Goal: Task Accomplishment & Management: Complete application form

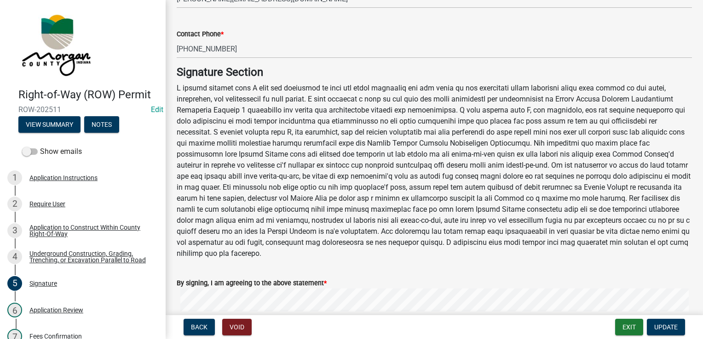
scroll to position [138, 0]
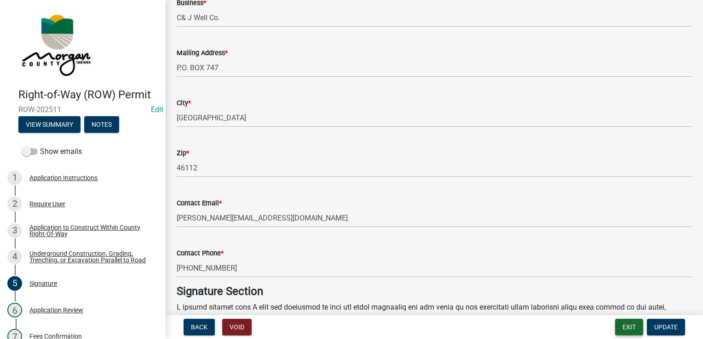
click at [624, 332] on button "Exit" at bounding box center [629, 327] width 28 height 17
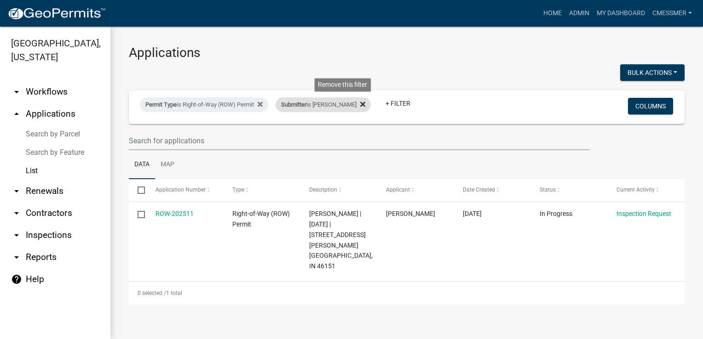
click at [360, 103] on icon at bounding box center [362, 104] width 5 height 7
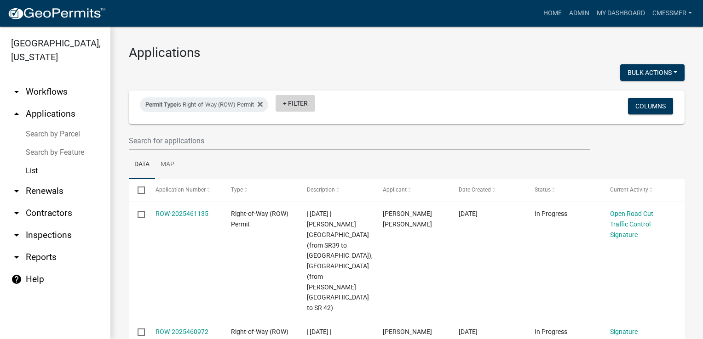
click at [310, 106] on link "+ Filter" at bounding box center [296, 103] width 40 height 17
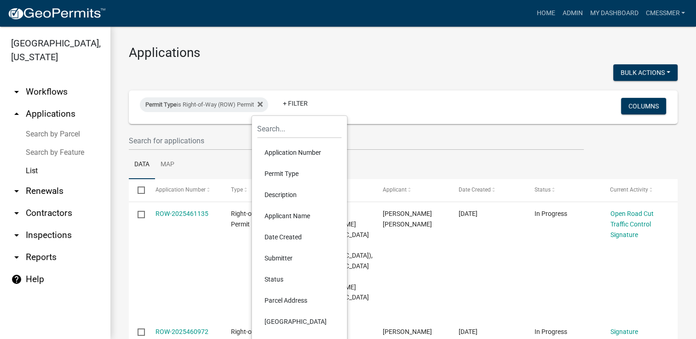
click at [294, 237] on li "Date Created" at bounding box center [299, 237] width 84 height 21
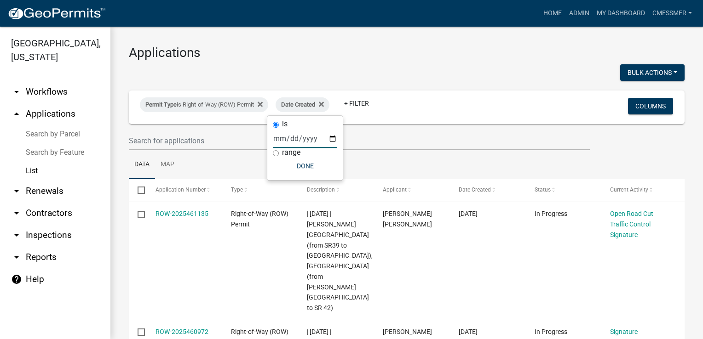
click at [284, 141] on input "date" at bounding box center [305, 138] width 64 height 19
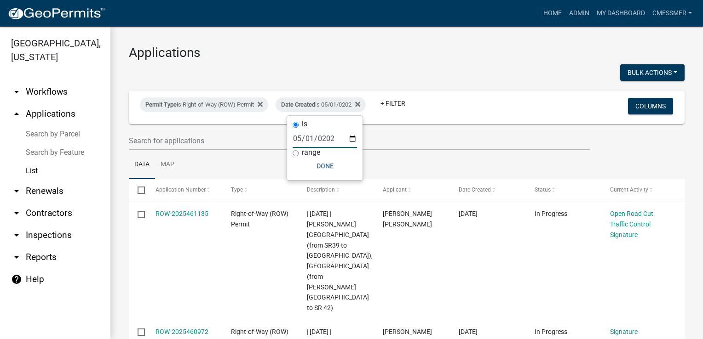
type input "[DATE]"
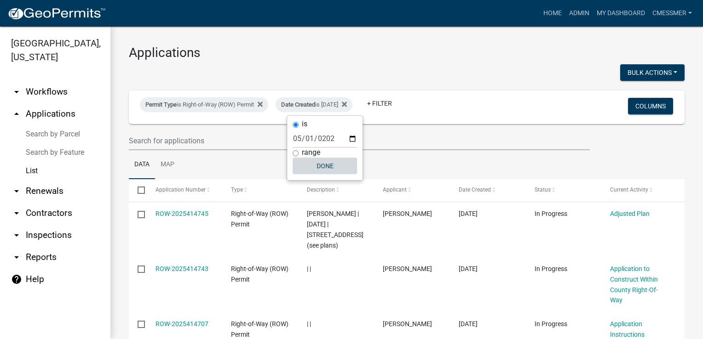
click at [330, 161] on button "Done" at bounding box center [325, 166] width 64 height 17
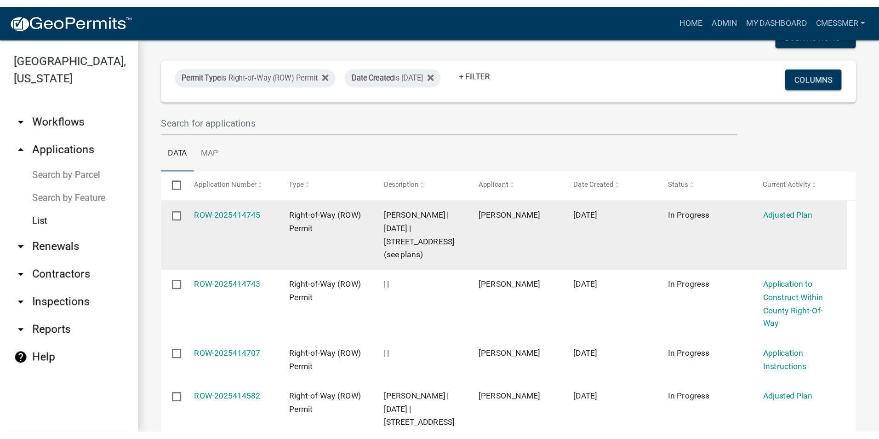
scroll to position [46, 0]
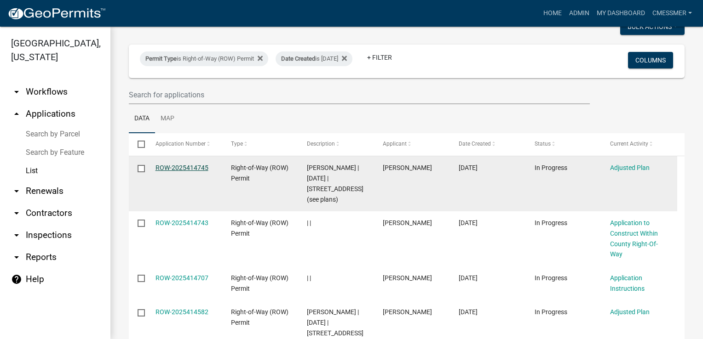
click at [190, 171] on link "ROW-2025414745" at bounding box center [181, 167] width 53 height 7
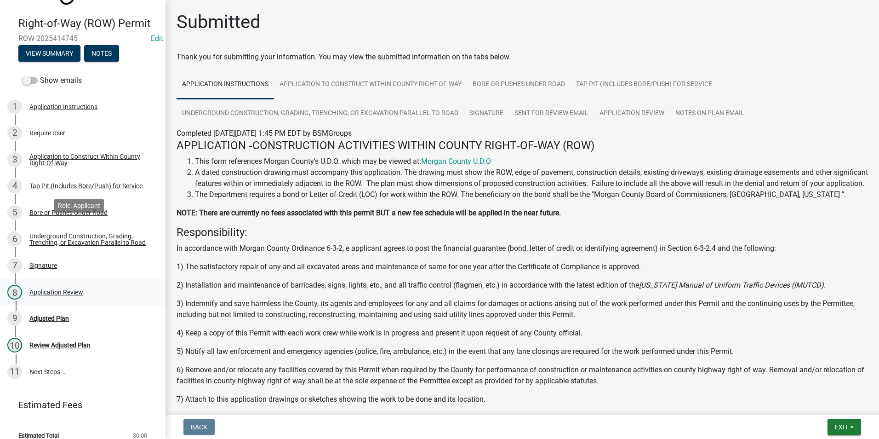
scroll to position [86, 0]
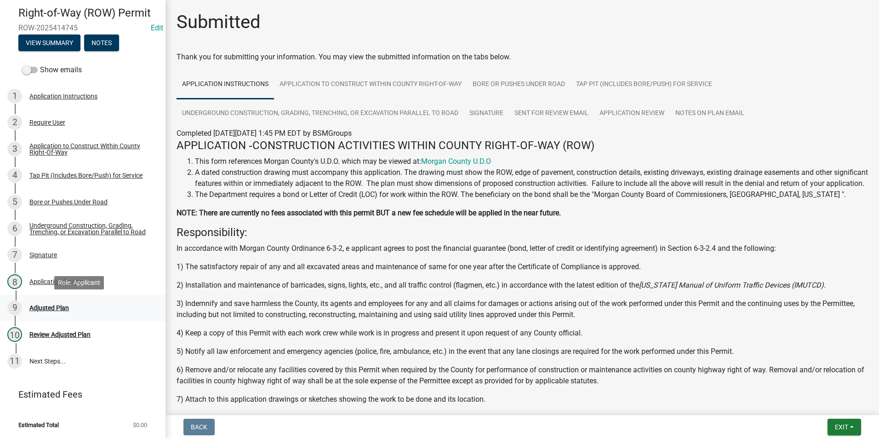
click at [59, 306] on div "Adjusted Plan" at bounding box center [49, 307] width 40 height 6
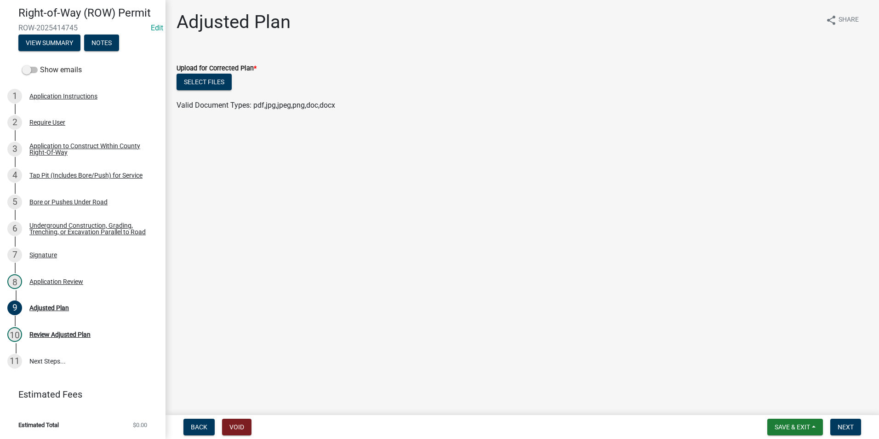
click at [256, 111] on wm-data-entity-input "Upload for Corrected Plan * Select files Valid Document Types: pdf,jpg,jpeg,png…" at bounding box center [523, 86] width 692 height 68
click at [269, 104] on span "Valid Document Types: pdf,jpg,jpeg,png,doc,docx" at bounding box center [256, 105] width 159 height 9
click at [68, 281] on div "Application Review" at bounding box center [56, 281] width 54 height 6
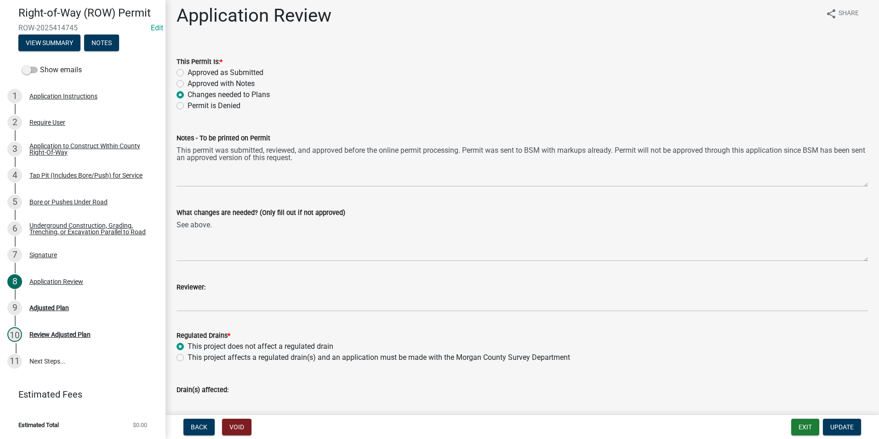
scroll to position [0, 0]
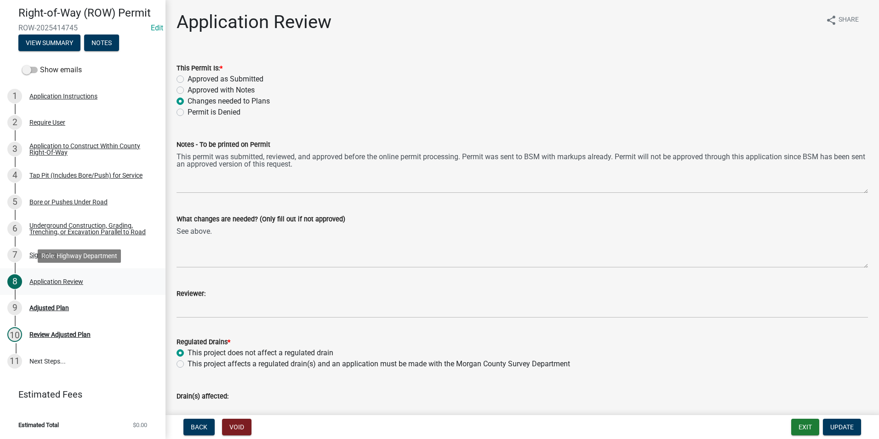
click at [70, 278] on div "Application Review" at bounding box center [56, 281] width 54 height 6
click at [42, 253] on div "Signature" at bounding box center [43, 255] width 28 height 6
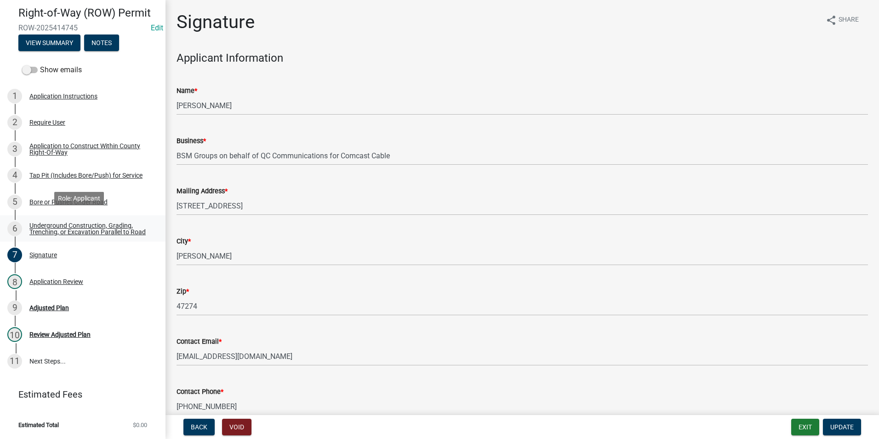
click at [58, 228] on div "Underground Construction, Grading, Trenching, or Excavation Parallel to Road" at bounding box center [89, 228] width 121 height 13
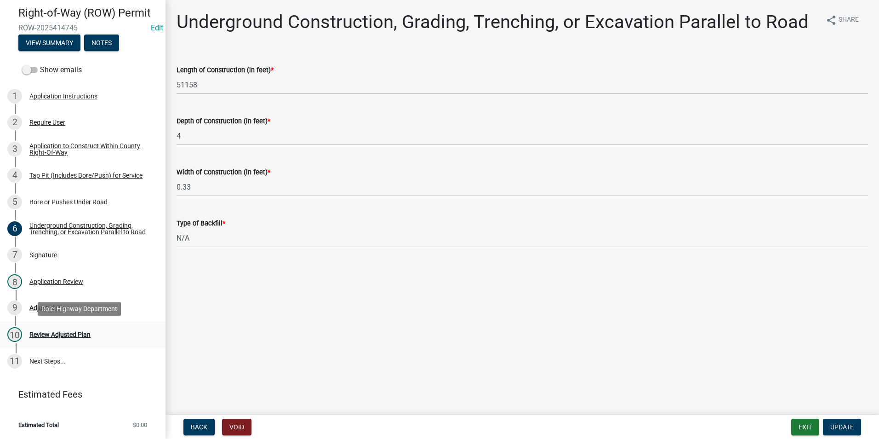
click at [69, 334] on div "Review Adjusted Plan" at bounding box center [59, 334] width 61 height 6
click at [61, 334] on div "Review Adjusted Plan" at bounding box center [59, 334] width 61 height 6
click at [59, 199] on div "Bore or Pushes Under Road" at bounding box center [68, 202] width 78 height 6
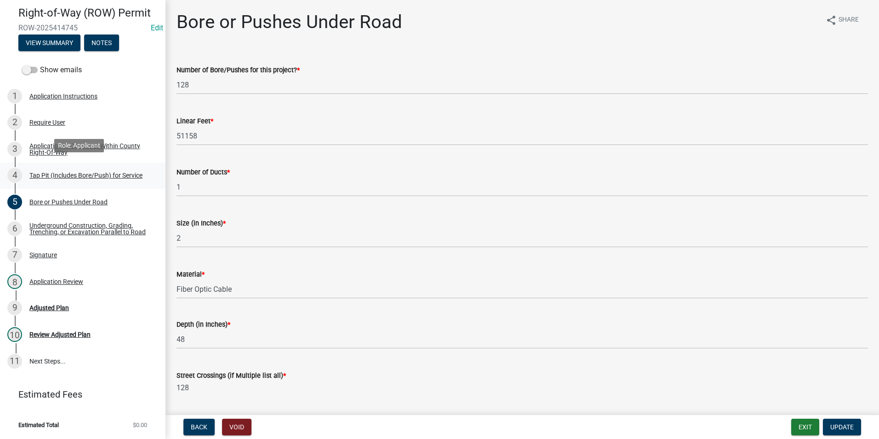
click at [84, 172] on div "Tap Pit (Includes Bore/Push) for Service" at bounding box center [85, 175] width 113 height 6
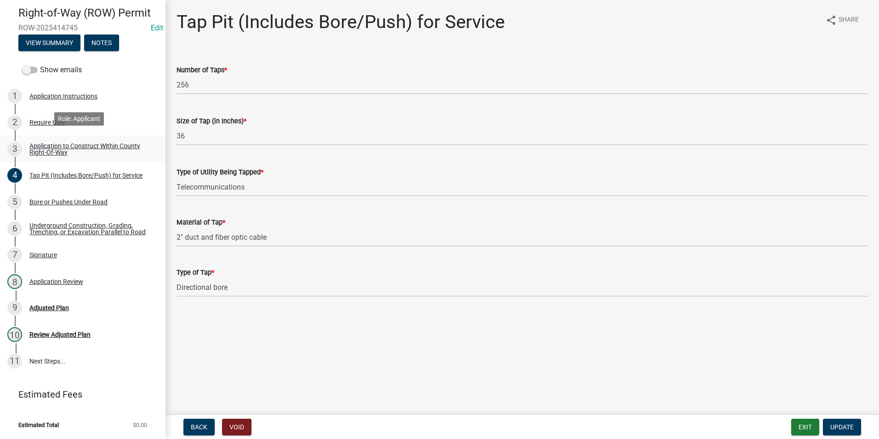
click at [76, 143] on div "Application to Construct Within County Right-Of-Way" at bounding box center [89, 149] width 121 height 13
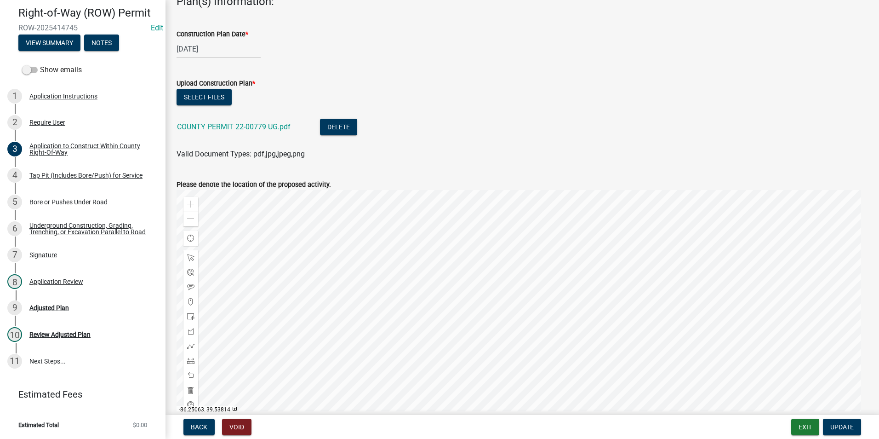
scroll to position [302, 0]
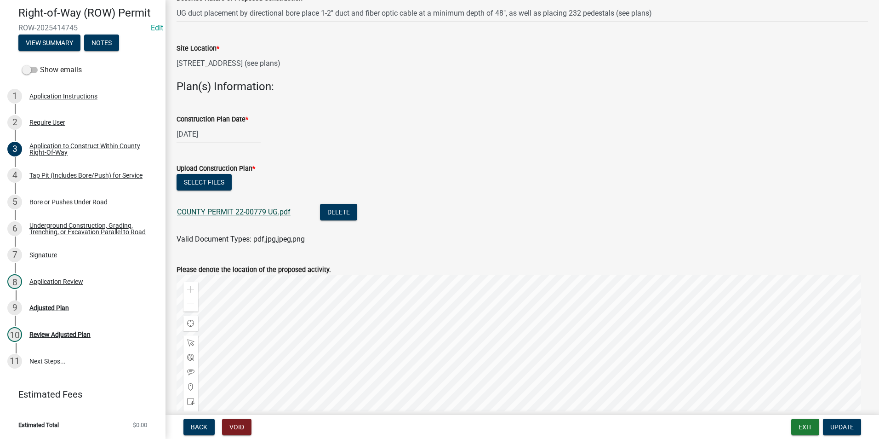
click at [240, 211] on link "COUNTY PERMIT 22-00779 UG.pdf" at bounding box center [234, 211] width 114 height 9
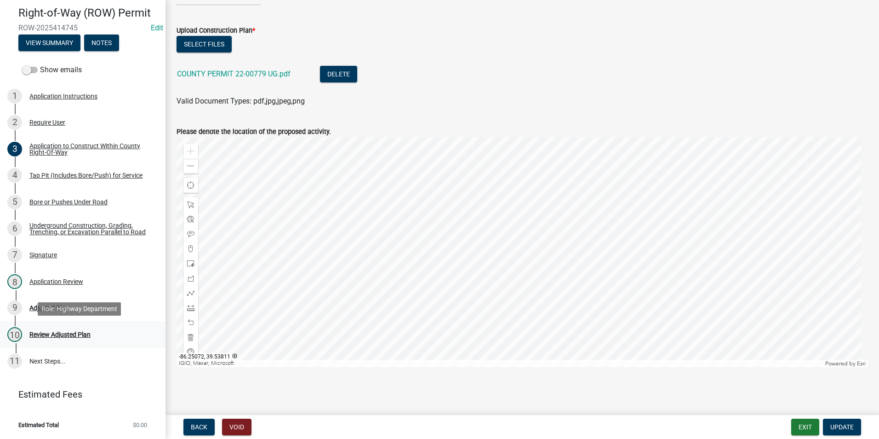
scroll to position [86, 0]
click at [53, 309] on div "Adjusted Plan" at bounding box center [49, 307] width 40 height 6
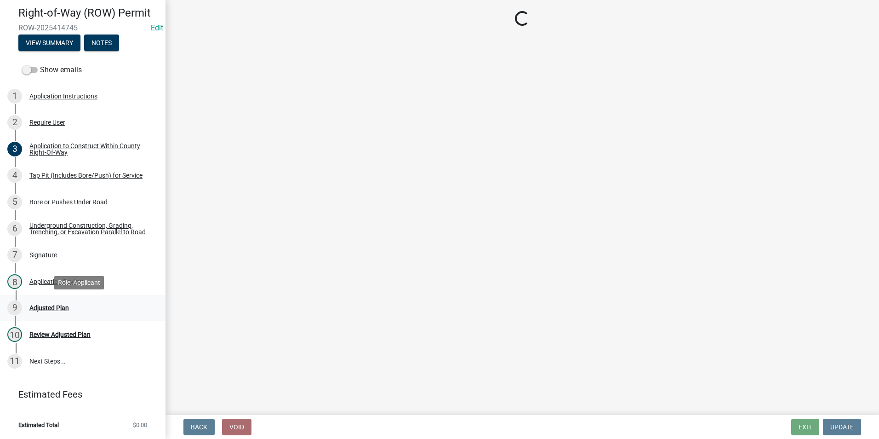
scroll to position [0, 0]
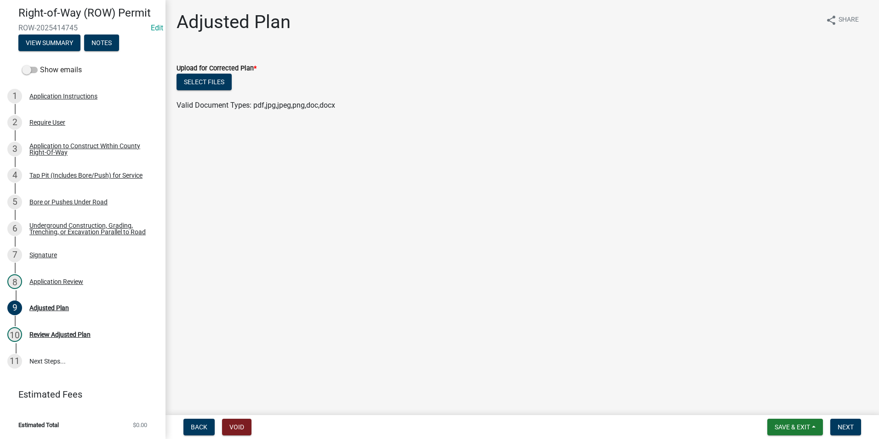
click at [315, 102] on span "Valid Document Types: pdf,jpg,jpeg,png,doc,docx" at bounding box center [256, 105] width 159 height 9
click at [72, 333] on div "Review Adjusted Plan" at bounding box center [59, 334] width 61 height 6
click at [72, 273] on link "8 Application Review" at bounding box center [83, 281] width 166 height 27
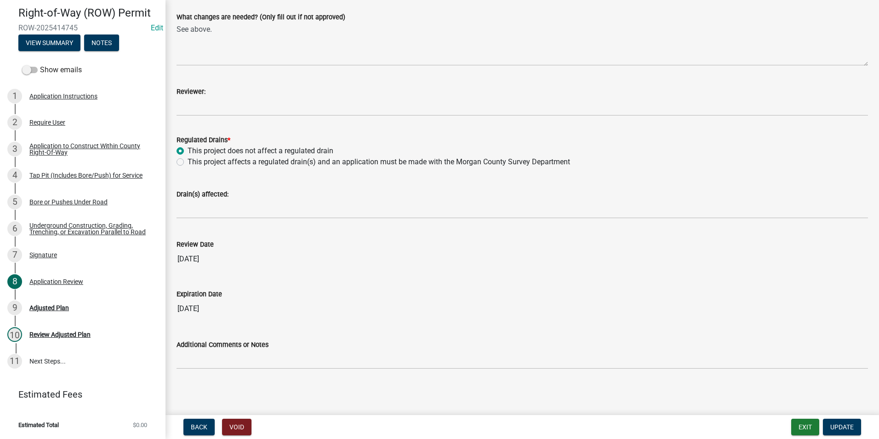
scroll to position [203, 0]
click at [43, 299] on link "9 Adjusted Plan" at bounding box center [83, 308] width 166 height 27
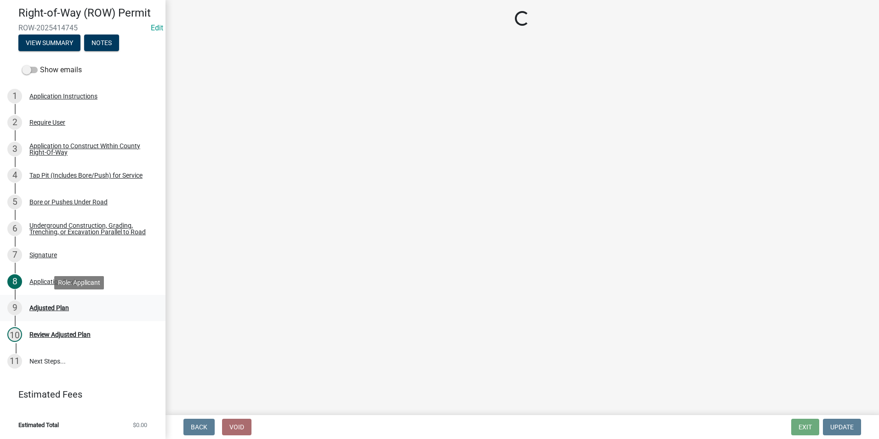
scroll to position [0, 0]
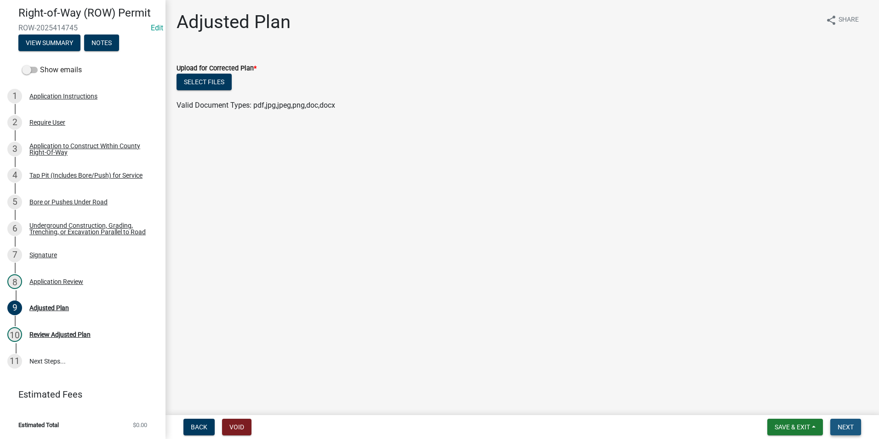
click at [702, 339] on button "Next" at bounding box center [846, 427] width 31 height 17
drag, startPoint x: 263, startPoint y: 191, endPoint x: 215, endPoint y: 144, distance: 67.0
click at [262, 188] on main "Adjusted Plan share Share Upload for Corrected Plan * Select files Valid Docume…" at bounding box center [523, 205] width 714 height 411
click at [193, 129] on div "Required" at bounding box center [523, 124] width 692 height 11
click at [302, 122] on div "Required" at bounding box center [523, 124] width 692 height 11
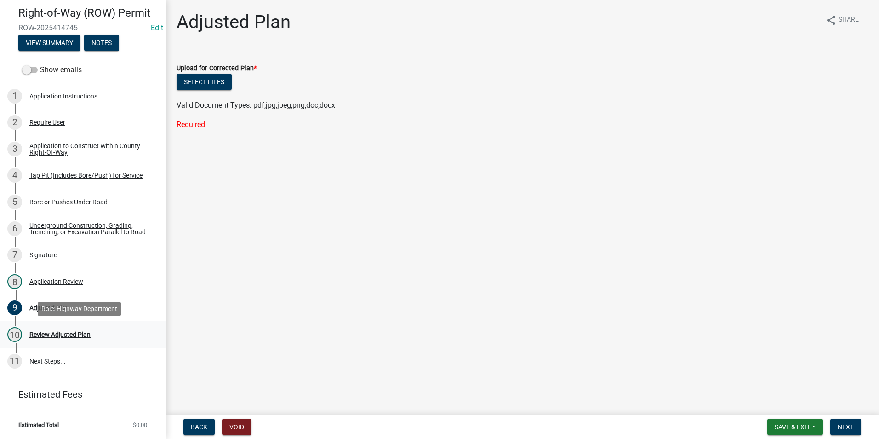
click at [79, 331] on div "Review Adjusted Plan" at bounding box center [59, 334] width 61 height 6
drag, startPoint x: 79, startPoint y: 331, endPoint x: 387, endPoint y: 307, distance: 308.7
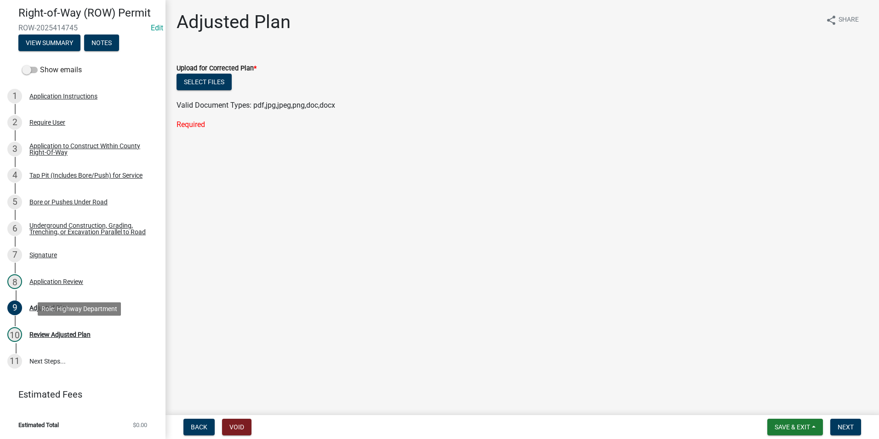
click at [387, 307] on main "Adjusted Plan share Share Upload for Corrected Plan * Select files Valid Docume…" at bounding box center [523, 205] width 714 height 411
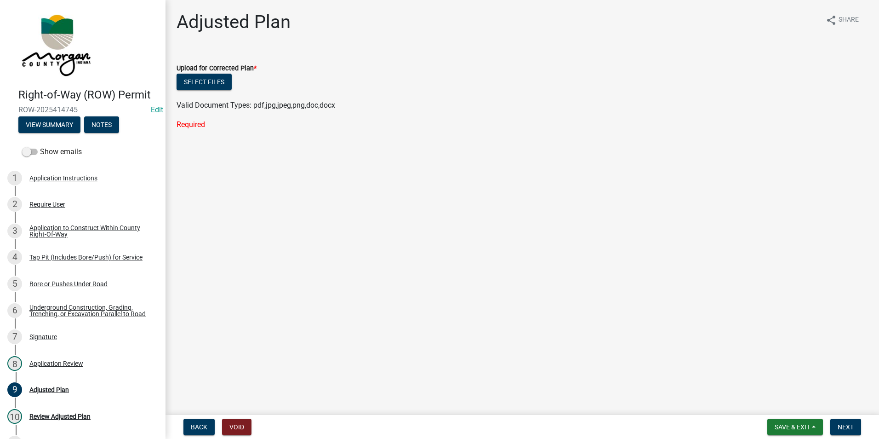
click at [397, 173] on main "Adjusted Plan share Share Upload for Corrected Plan * Select files Valid Docume…" at bounding box center [523, 205] width 714 height 411
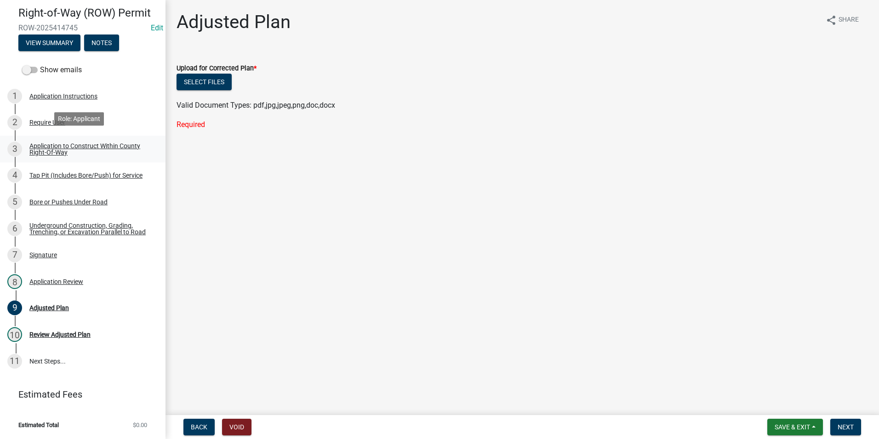
scroll to position [86, 0]
click at [702, 339] on span "Next" at bounding box center [846, 426] width 16 height 7
click at [465, 260] on main "Adjusted Plan share Share Upload for Corrected Plan * Select files Valid Docume…" at bounding box center [523, 205] width 714 height 411
click at [416, 211] on main "Adjusted Plan share Share Upload for Corrected Plan * Select files Valid Docume…" at bounding box center [523, 205] width 714 height 411
click at [702, 339] on span "Save & Exit" at bounding box center [792, 426] width 35 height 7
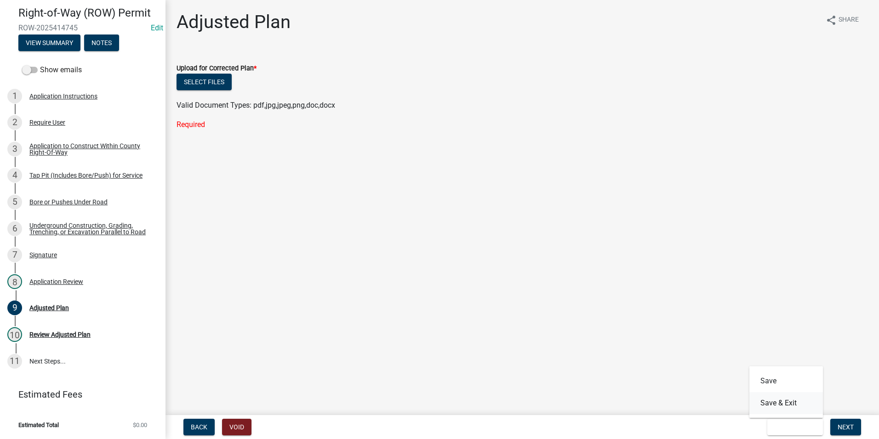
click at [702, 339] on button "Save & Exit" at bounding box center [787, 403] width 74 height 22
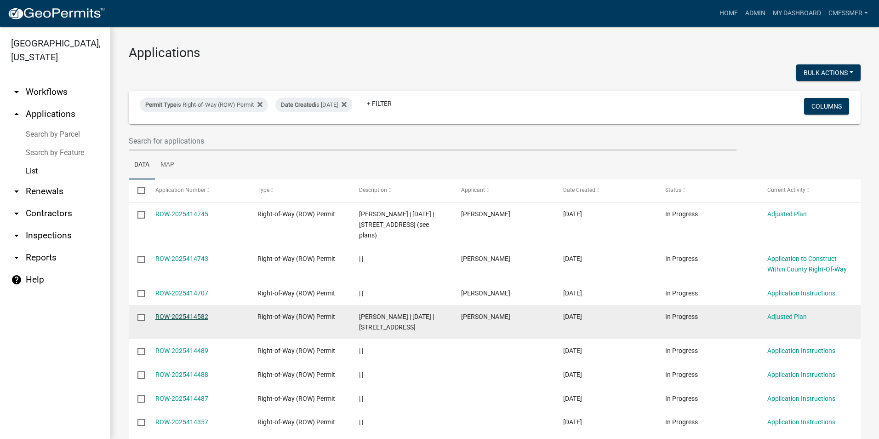
click at [188, 318] on link "ROW-2025414582" at bounding box center [181, 316] width 53 height 7
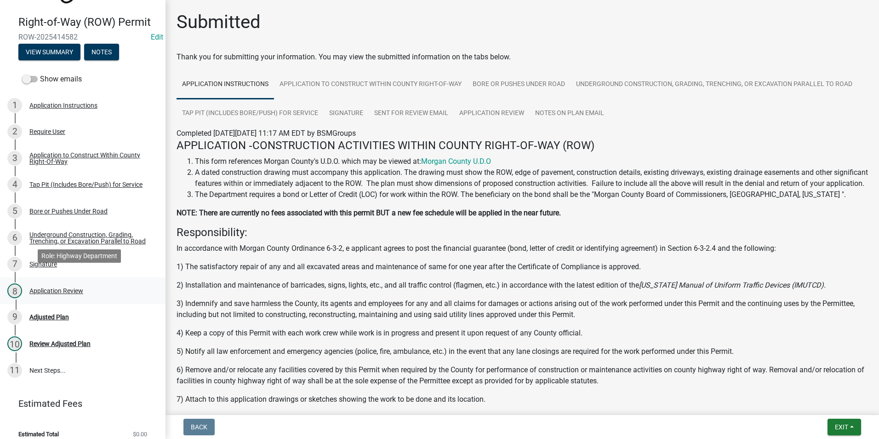
scroll to position [86, 0]
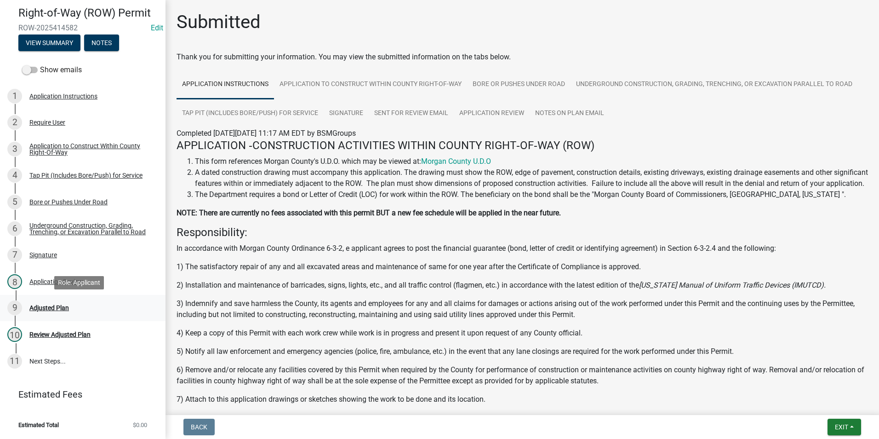
click at [48, 304] on div "Adjusted Plan" at bounding box center [49, 307] width 40 height 6
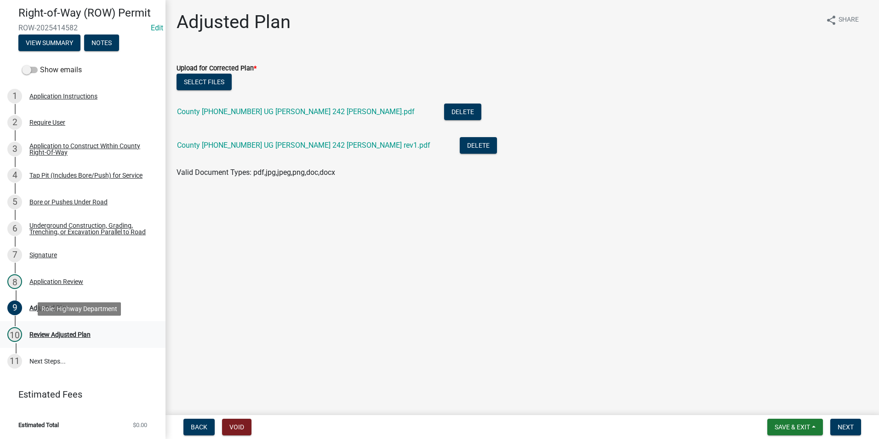
click at [62, 333] on div "Review Adjusted Plan" at bounding box center [59, 334] width 61 height 6
drag, startPoint x: 250, startPoint y: 125, endPoint x: 260, endPoint y: 116, distance: 13.0
click at [250, 125] on li "County [PHONE_NUMBER] UG [PERSON_NAME] 242 [PERSON_NAME].pdf Delete" at bounding box center [523, 113] width 692 height 34
click at [264, 110] on link "County [PHONE_NUMBER] UG [PERSON_NAME] 242 [PERSON_NAME].pdf" at bounding box center [296, 111] width 238 height 9
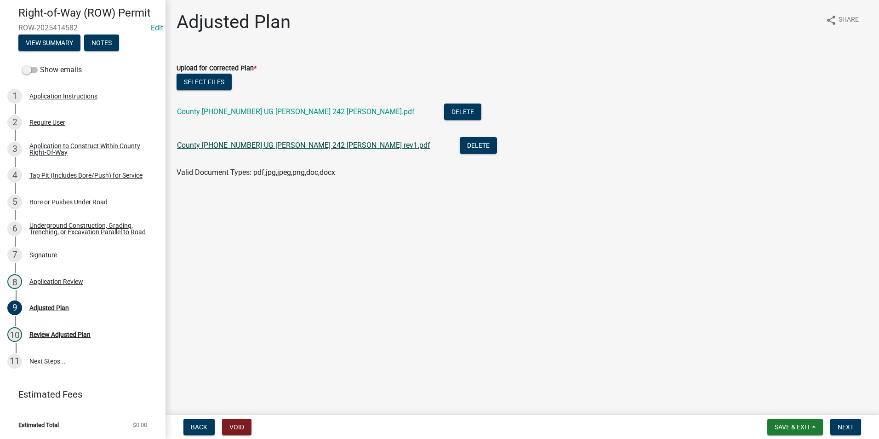
click at [272, 143] on link "County [PHONE_NUMBER] UG [PERSON_NAME] 242 [PERSON_NAME] rev1.pdf" at bounding box center [303, 145] width 253 height 9
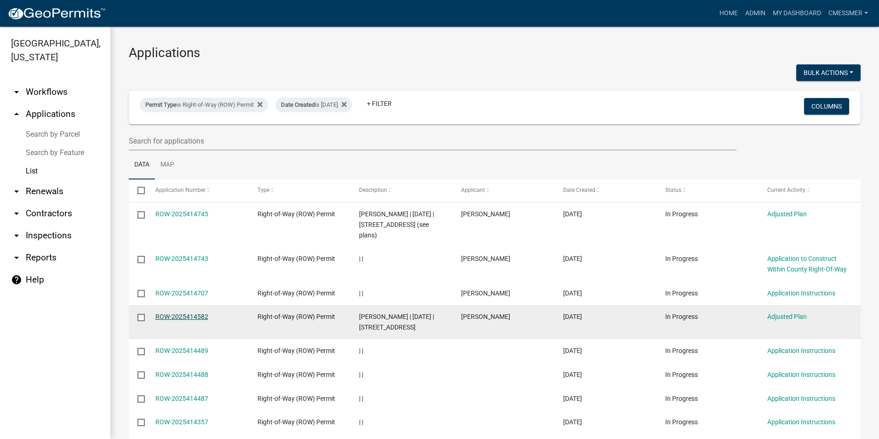
click at [187, 318] on link "ROW-2025414582" at bounding box center [181, 316] width 53 height 7
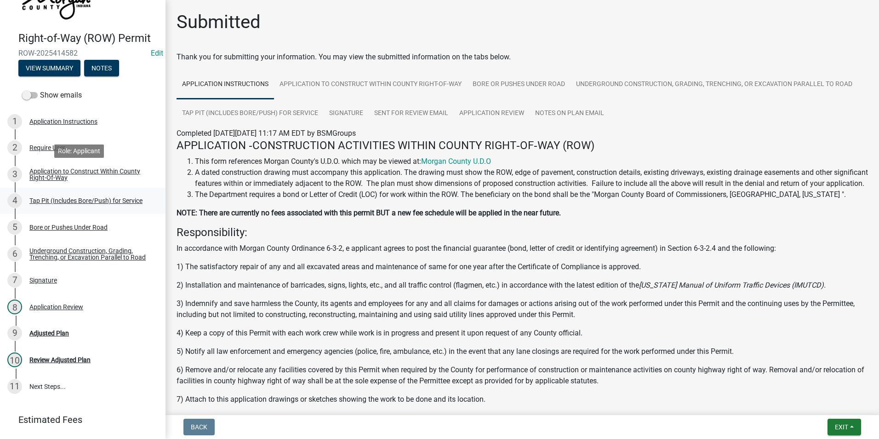
scroll to position [86, 0]
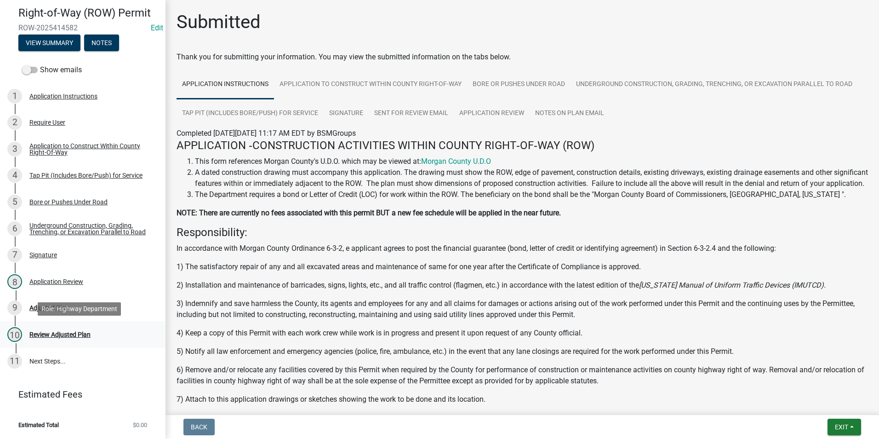
click at [74, 332] on div "Review Adjusted Plan" at bounding box center [59, 334] width 61 height 6
click at [60, 305] on div "Adjusted Plan" at bounding box center [49, 307] width 40 height 6
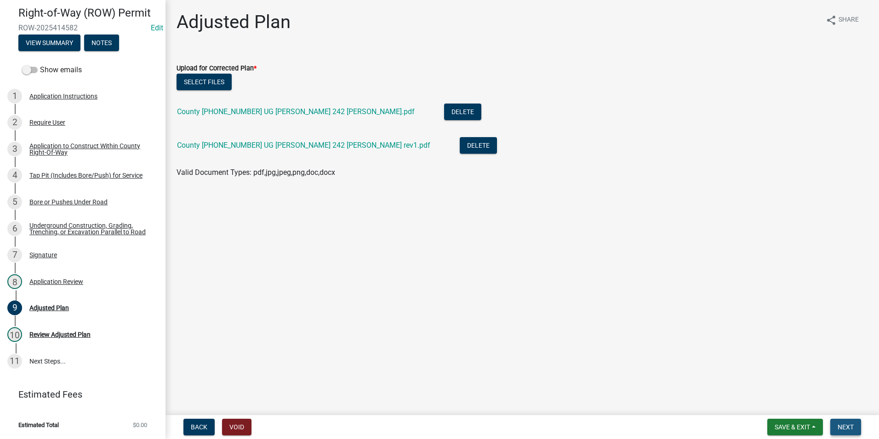
click at [702, 339] on span "Next" at bounding box center [846, 426] width 16 height 7
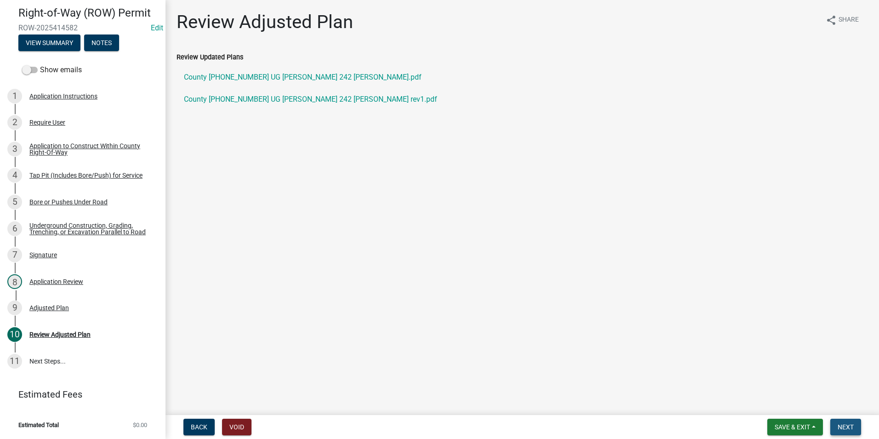
click at [702, 339] on span "Next" at bounding box center [846, 426] width 16 height 7
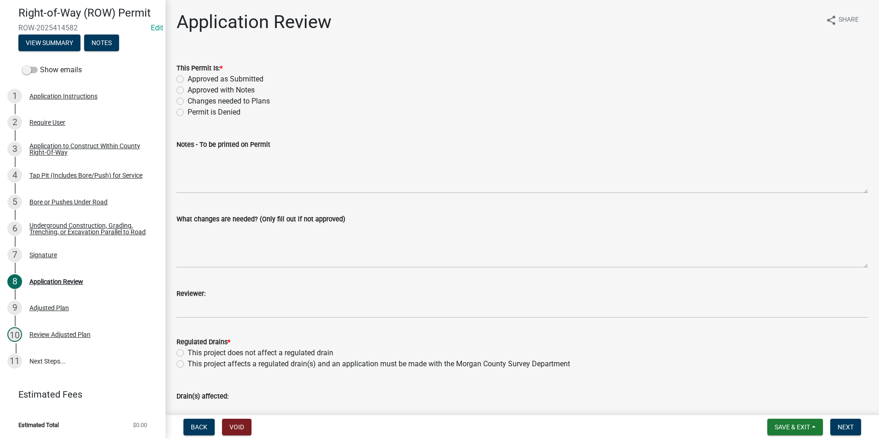
click at [188, 102] on label "Changes needed to Plans" at bounding box center [229, 101] width 82 height 11
click at [188, 102] on input "Changes needed to Plans" at bounding box center [191, 99] width 6 height 6
radio input "true"
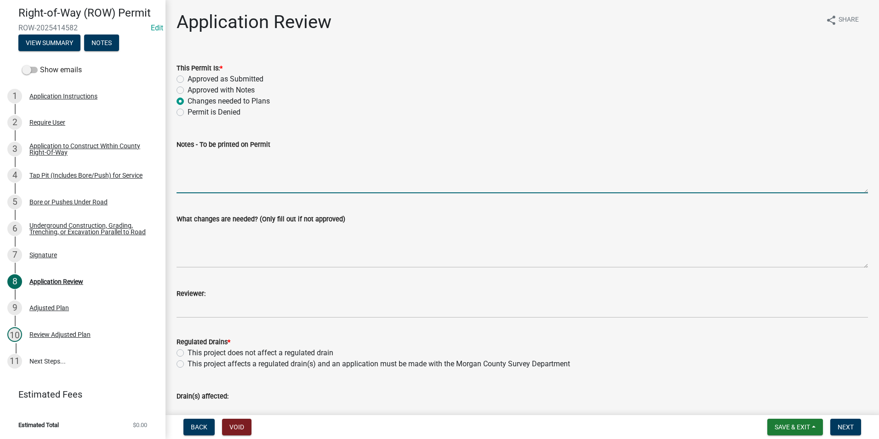
click at [228, 189] on textarea "Notes - To be printed on Permit" at bounding box center [523, 171] width 692 height 43
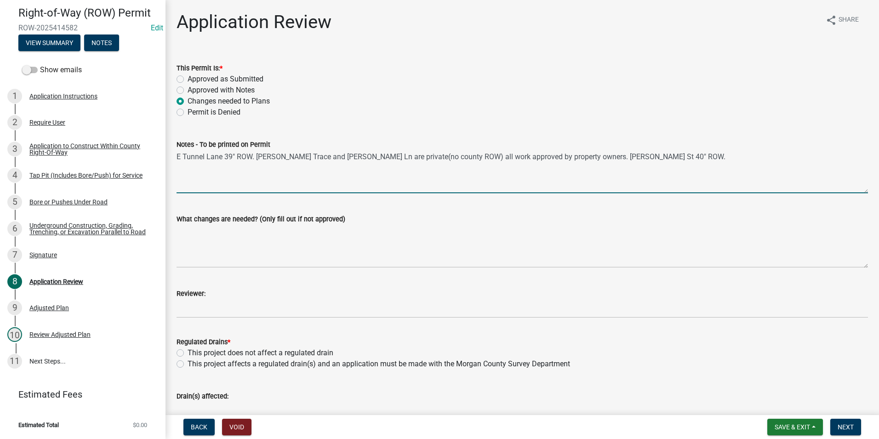
click at [628, 164] on textarea "E Tunnel Lane 39" ROW. [PERSON_NAME] Trace and [PERSON_NAME] Ln are private(no …" at bounding box center [523, 171] width 692 height 43
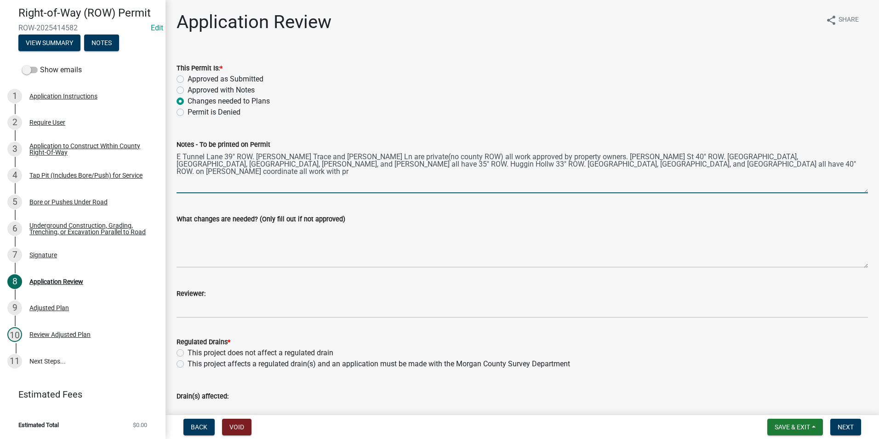
click at [587, 163] on textarea "E Tunnel Lane 39" ROW. [PERSON_NAME] Trace and [PERSON_NAME] Ln are private(no …" at bounding box center [523, 171] width 692 height 43
type textarea "E Tunnel Lane 39" ROW. [PERSON_NAME] Trace and [PERSON_NAME] Ln are private(no …"
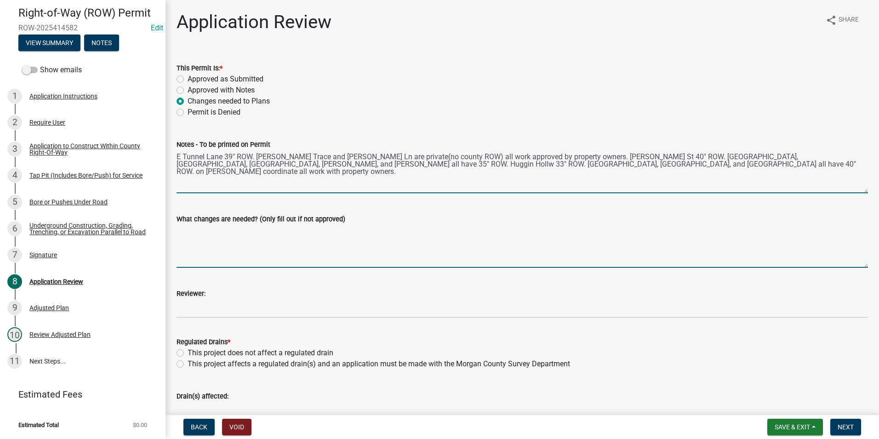
click at [233, 257] on textarea "What changes are needed? (Only fill out if not approved)" at bounding box center [523, 245] width 692 height 43
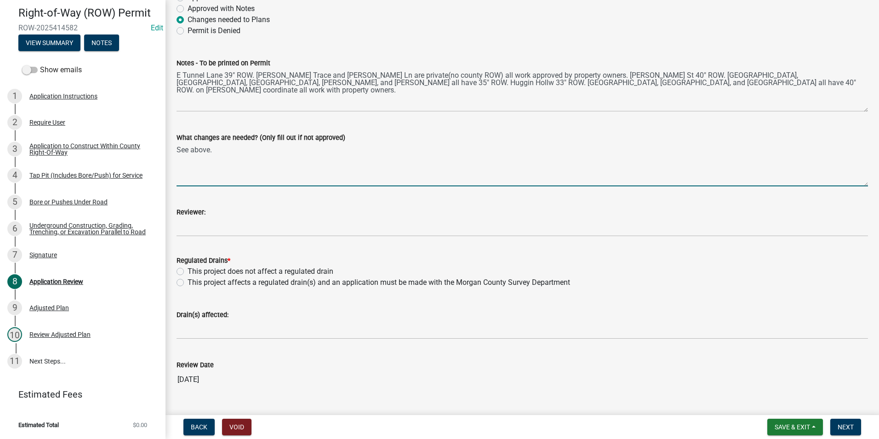
scroll to position [92, 0]
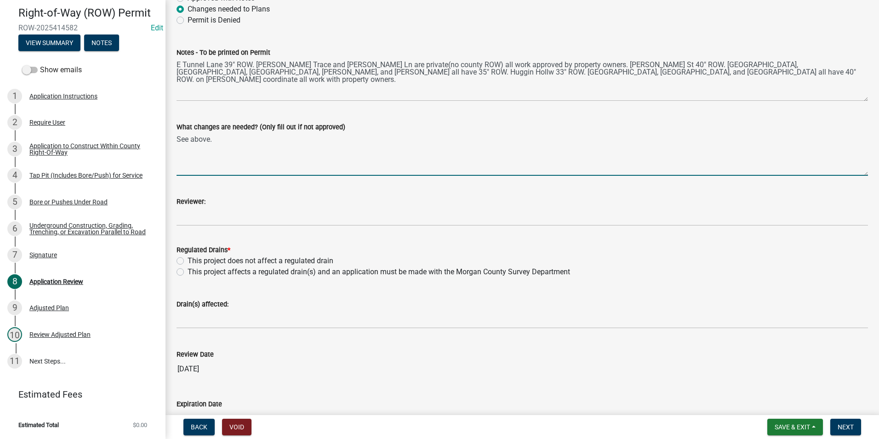
type textarea "See above."
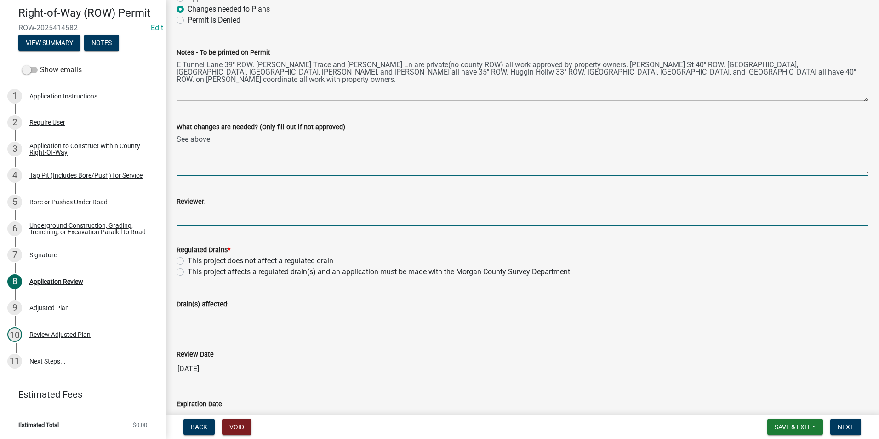
click at [218, 213] on input "Reviewer:" at bounding box center [523, 216] width 692 height 19
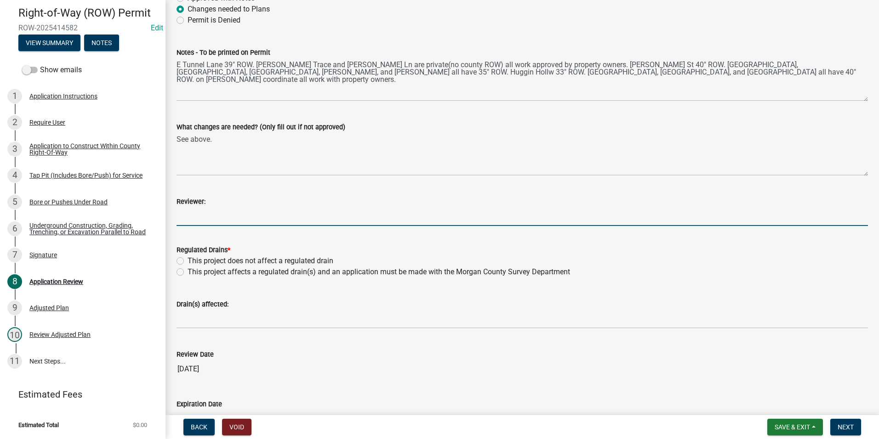
type input "[PERSON_NAME]"
click at [188, 259] on label "This project does not affect a regulated drain" at bounding box center [261, 260] width 146 height 11
click at [188, 259] on input "This project does not affect a regulated drain" at bounding box center [191, 258] width 6 height 6
radio input "true"
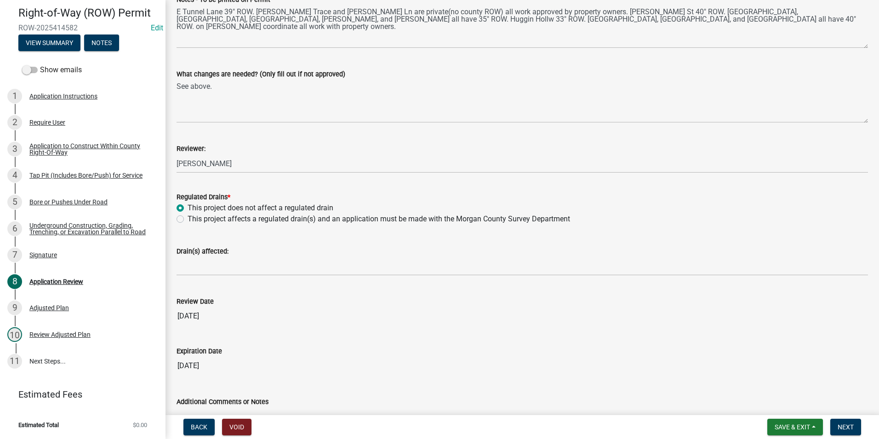
scroll to position [184, 0]
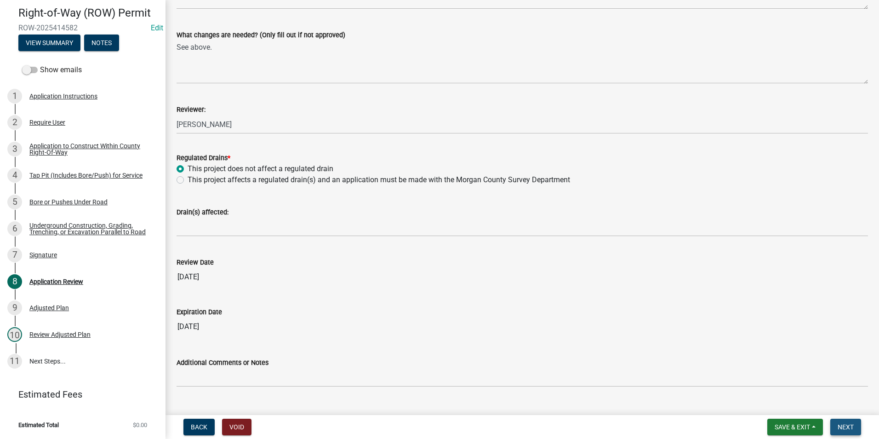
click at [702, 339] on span "Next" at bounding box center [846, 426] width 16 height 7
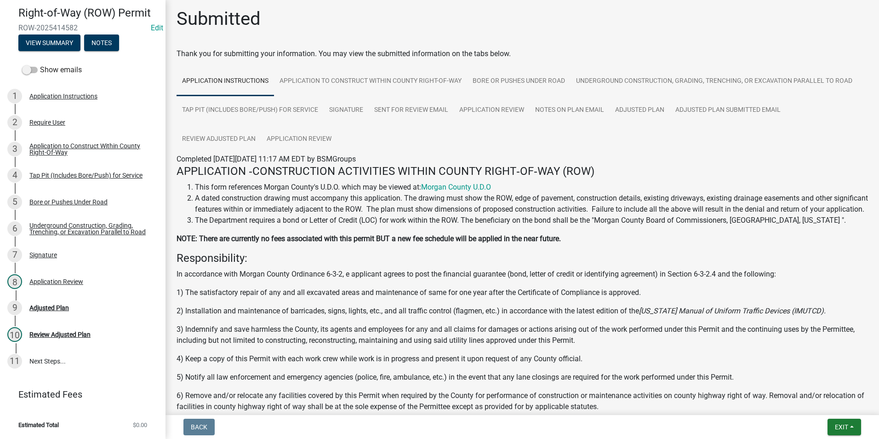
scroll to position [0, 0]
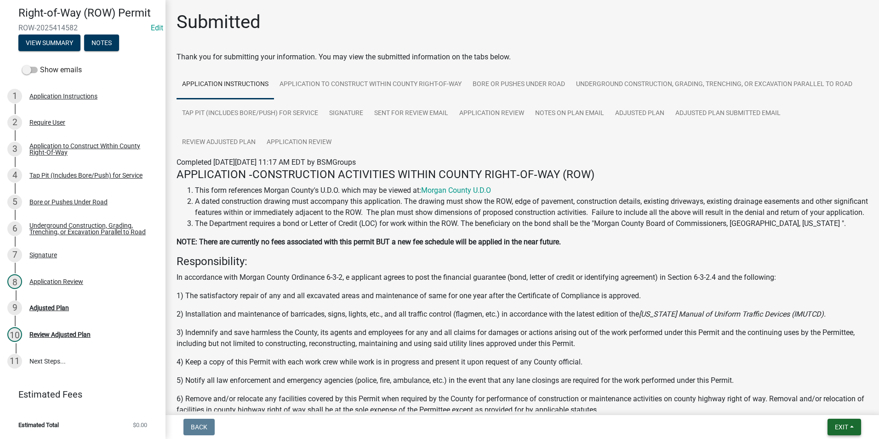
click at [702, 339] on button "Exit" at bounding box center [845, 427] width 34 height 17
click at [702, 339] on button "Save & Exit" at bounding box center [825, 403] width 74 height 22
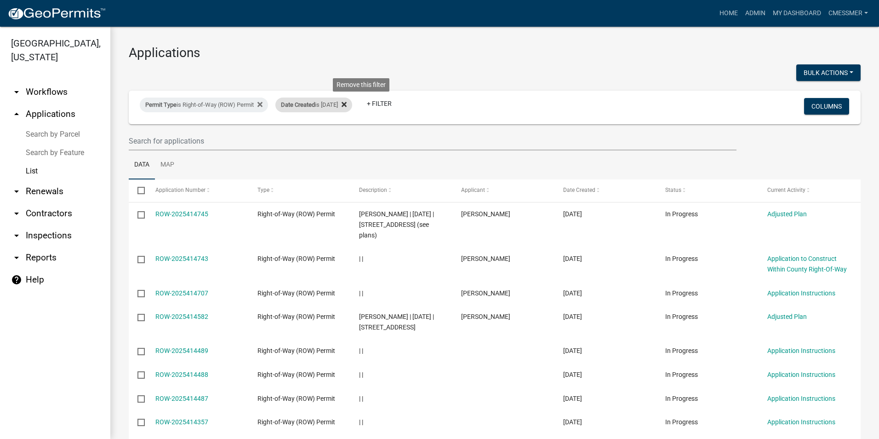
click at [347, 106] on icon at bounding box center [344, 104] width 5 height 7
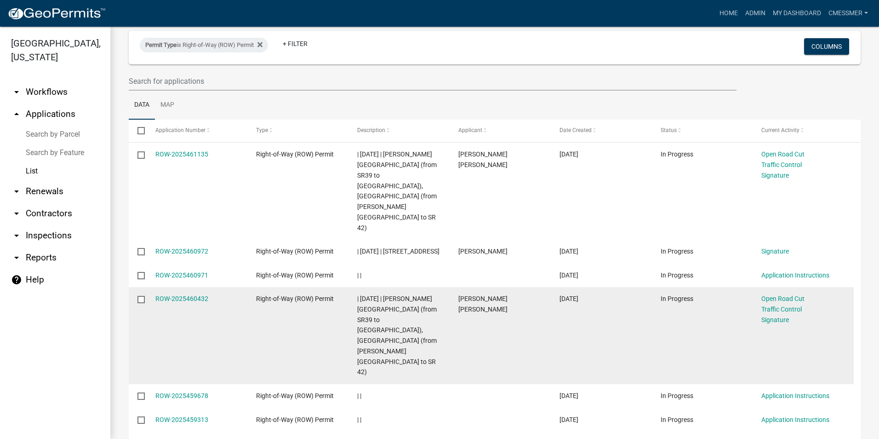
scroll to position [46, 0]
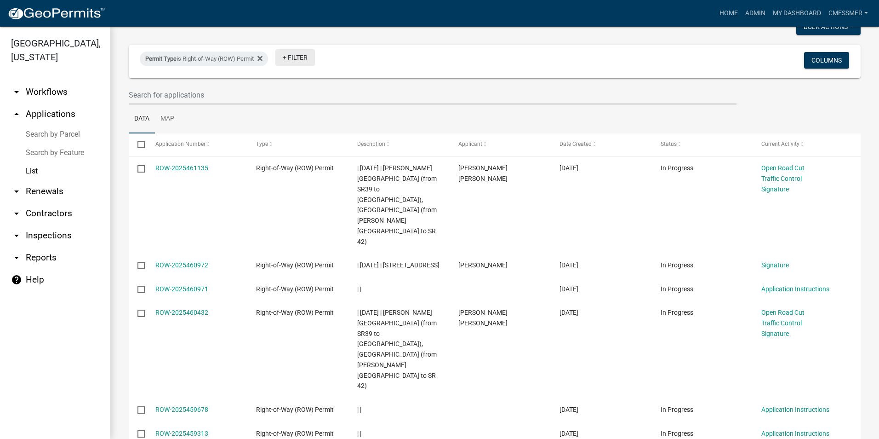
click at [300, 57] on link "+ Filter" at bounding box center [296, 57] width 40 height 17
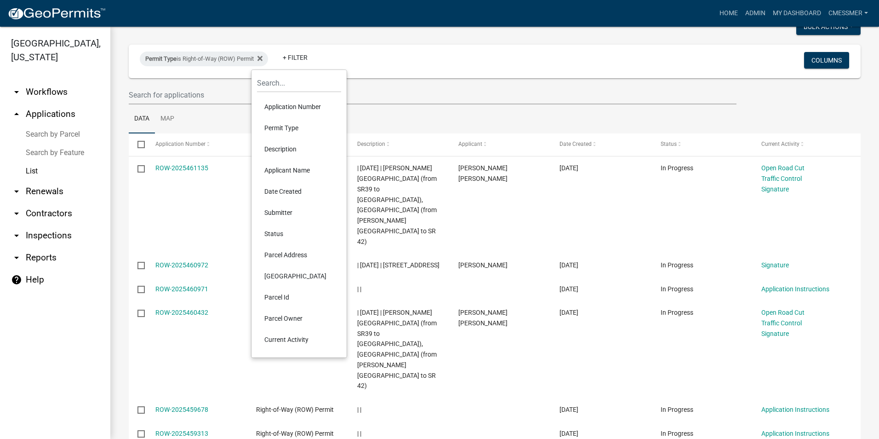
click at [291, 189] on li "Date Created" at bounding box center [299, 191] width 84 height 21
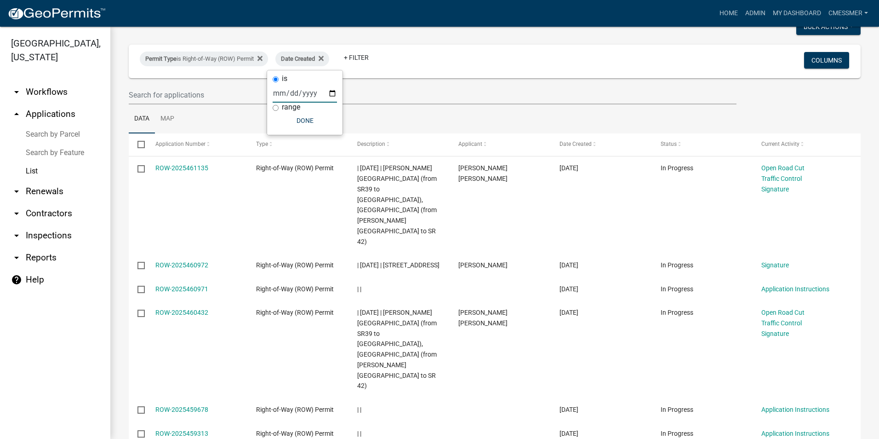
click at [288, 93] on input "date" at bounding box center [305, 93] width 64 height 19
type input "[DATE]"
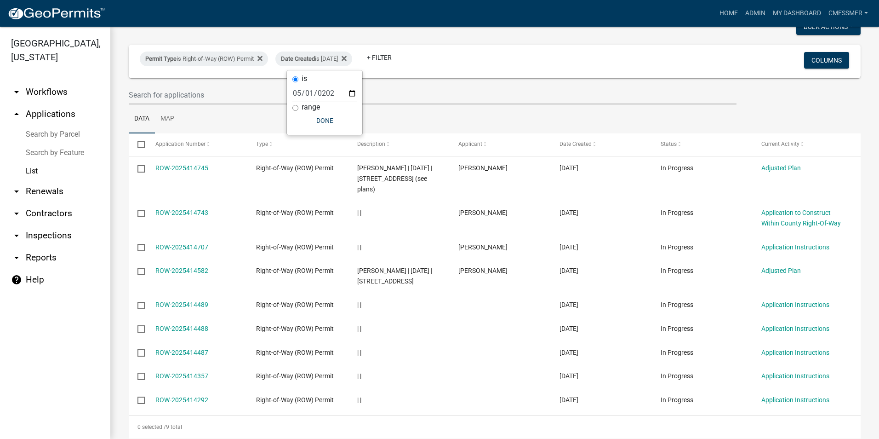
click at [414, 114] on ul "Data Map" at bounding box center [495, 118] width 732 height 29
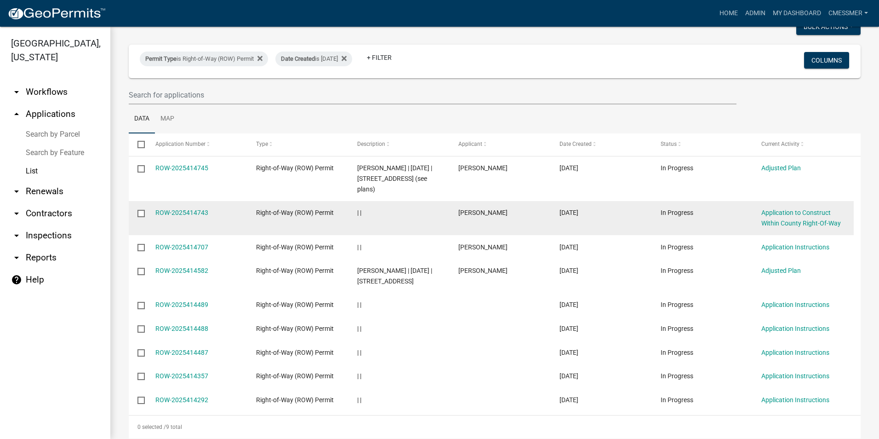
scroll to position [74, 0]
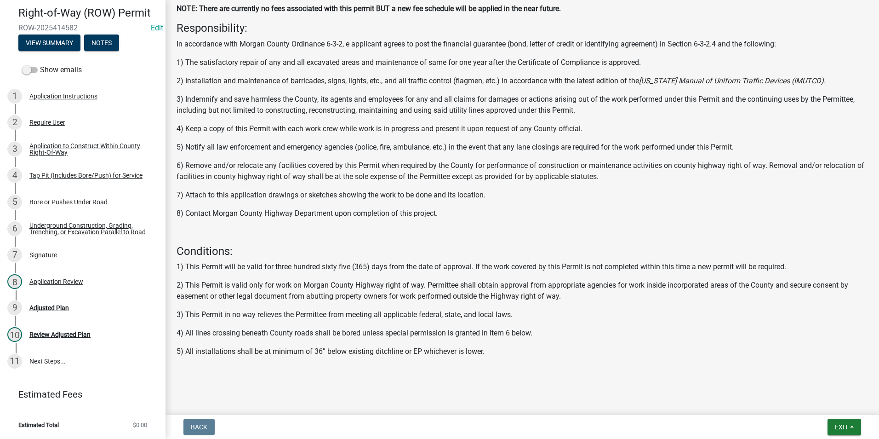
scroll to position [244, 0]
click at [55, 303] on div "9 Adjusted Plan" at bounding box center [79, 307] width 144 height 15
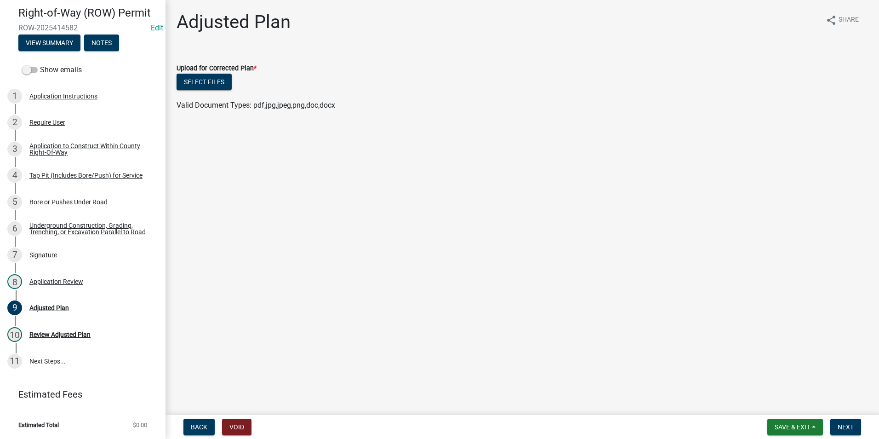
click at [245, 106] on span "Valid Document Types: pdf,jpg,jpeg,png,doc,docx" at bounding box center [256, 105] width 159 height 9
